Goal: Find specific page/section: Find specific page/section

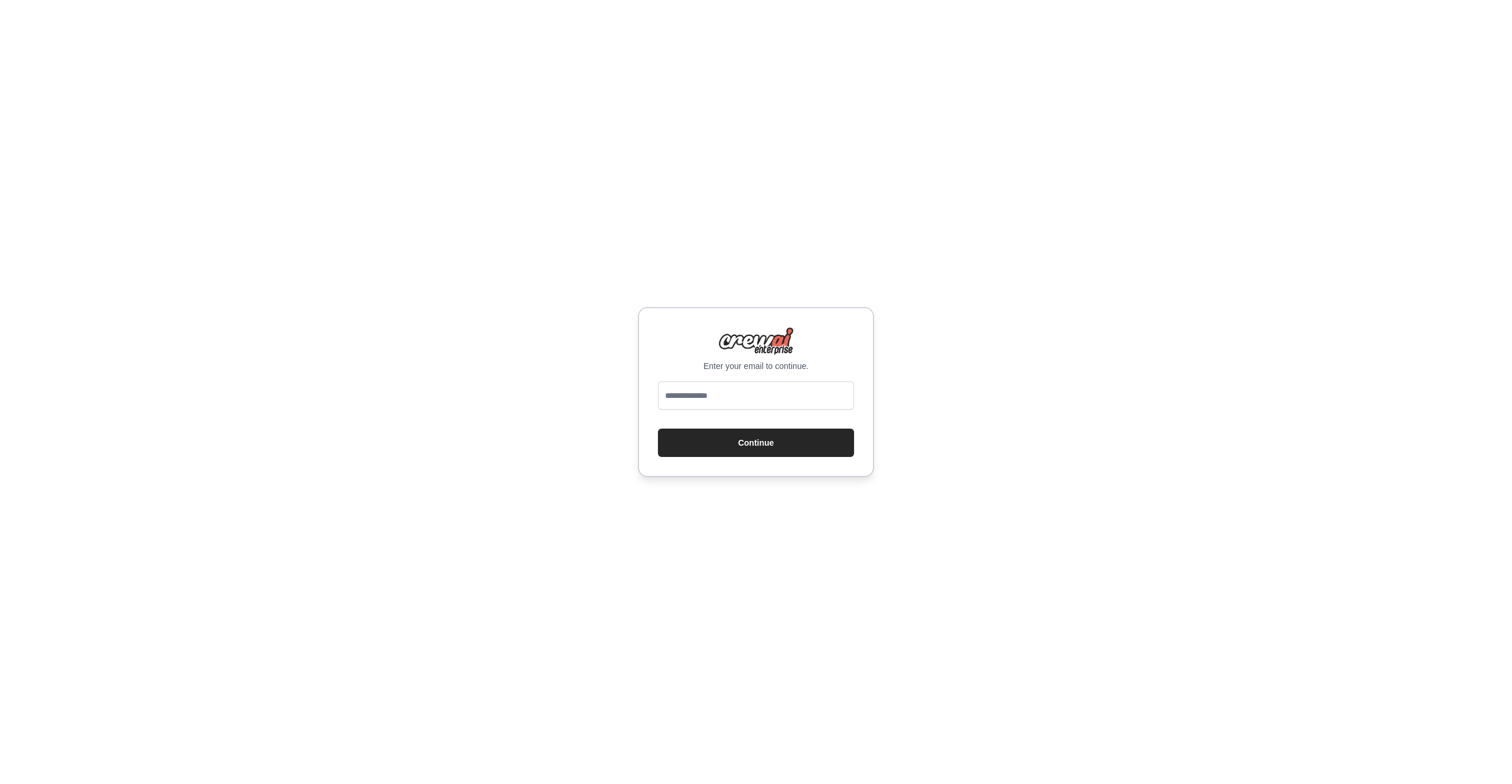
click at [764, 380] on div "Enter your email to continue. Continue" at bounding box center [756, 392] width 236 height 170
click at [779, 399] on input "email" at bounding box center [756, 395] width 196 height 28
type input "**********"
click at [658, 429] on button "Continue" at bounding box center [756, 442] width 196 height 28
click at [739, 433] on button "Continue" at bounding box center [756, 442] width 196 height 28
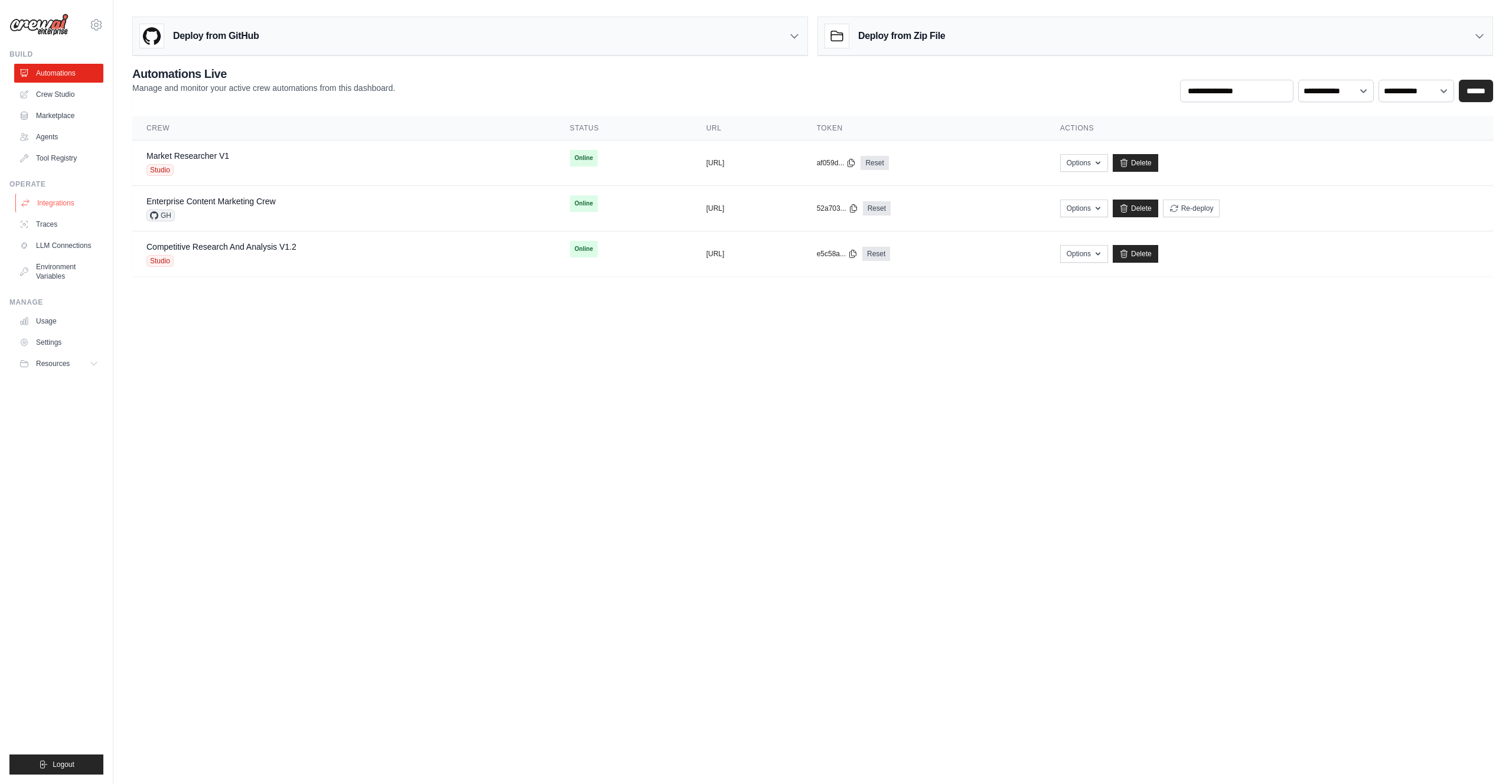
click at [64, 198] on link "Integrations" at bounding box center [60, 203] width 89 height 19
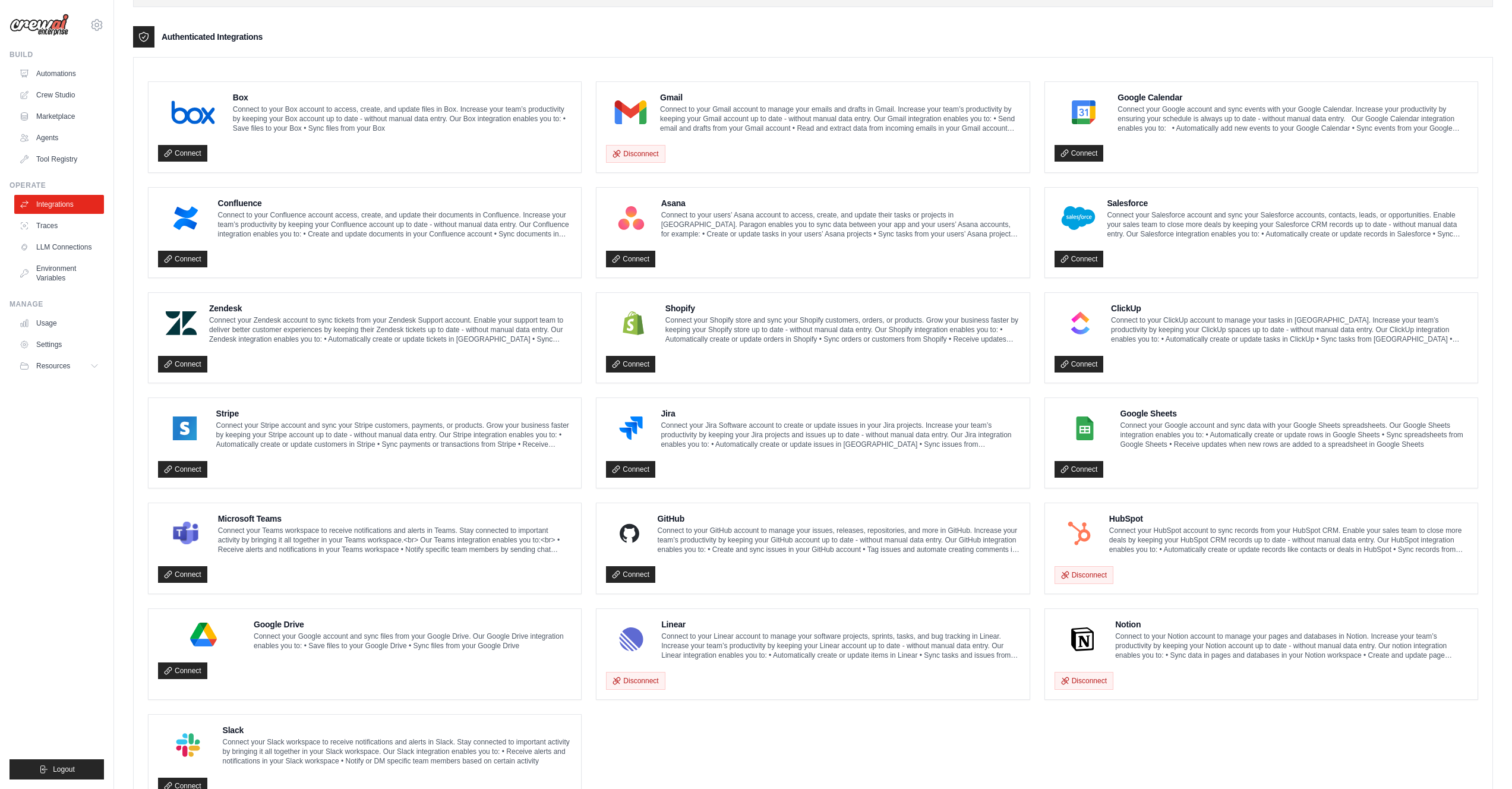
scroll to position [282, 0]
